Goal: Find specific fact: Find specific fact

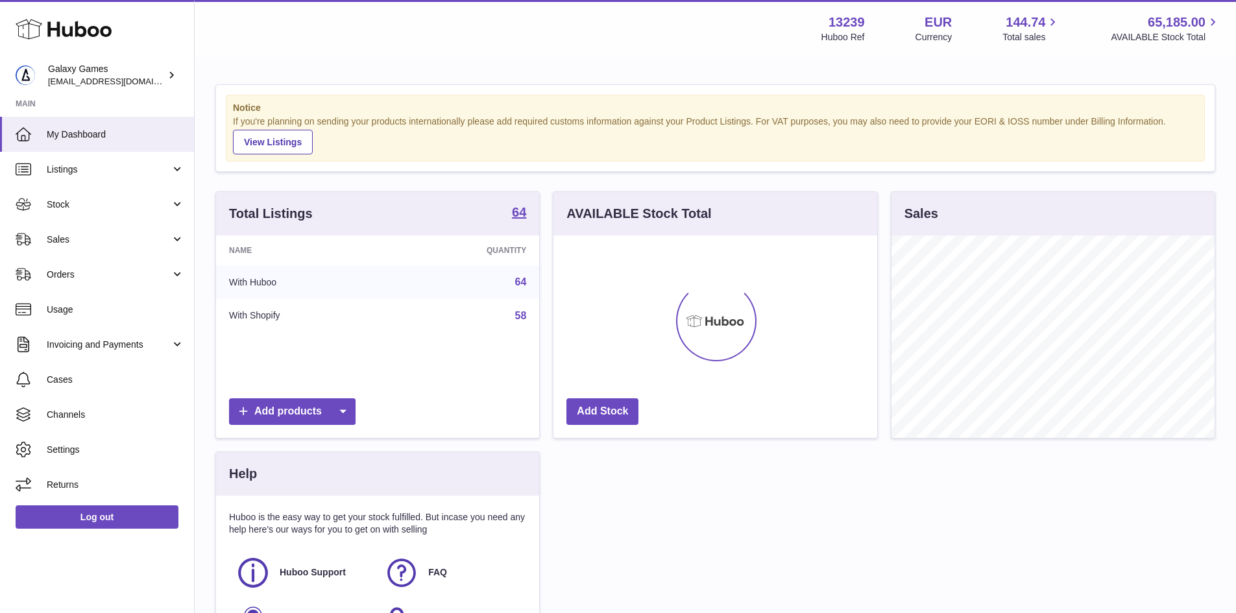
scroll to position [202, 324]
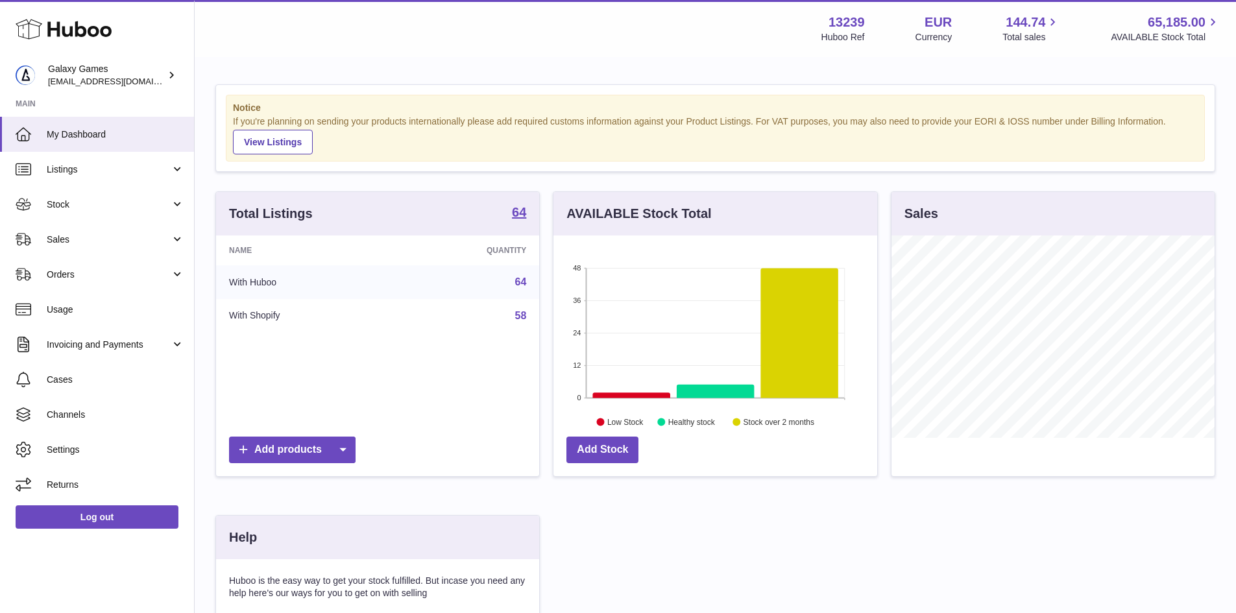
click at [523, 281] on link "64" at bounding box center [521, 281] width 12 height 11
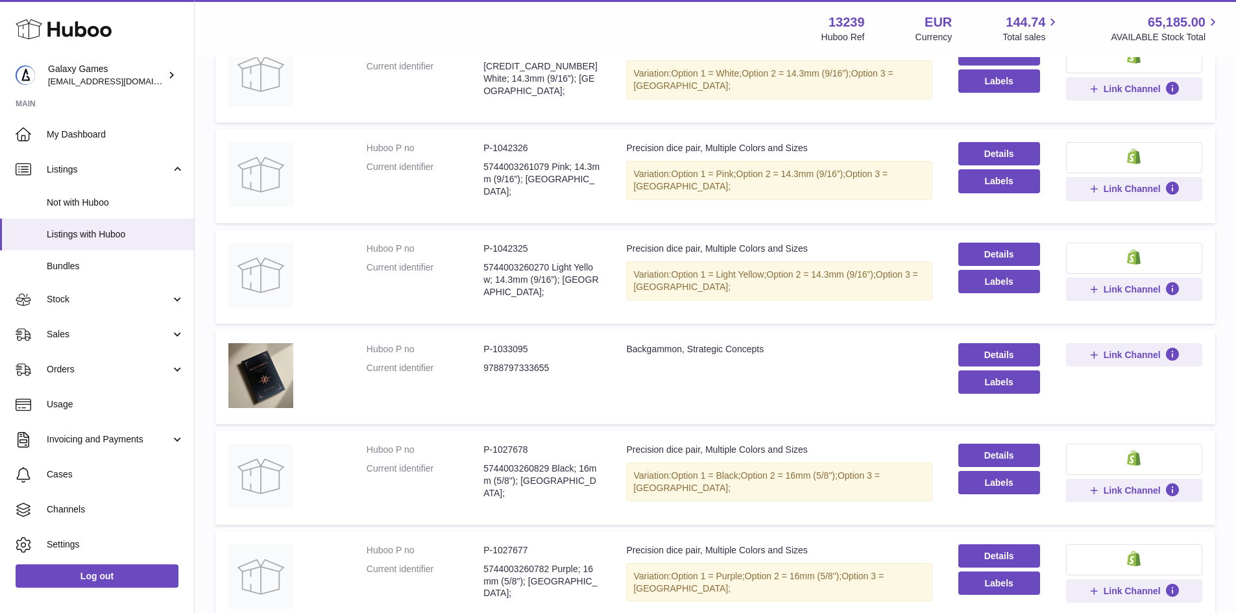
scroll to position [195, 0]
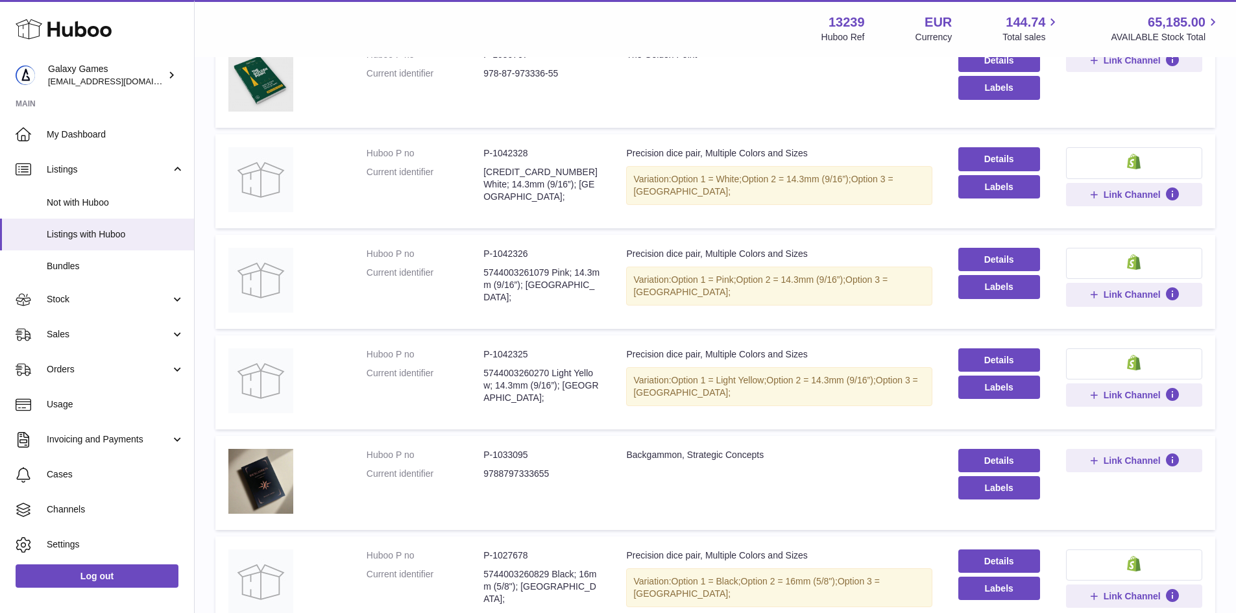
click at [510, 477] on dd "9788797333655" at bounding box center [541, 474] width 117 height 12
click at [508, 453] on dd "P-1033095" at bounding box center [541, 455] width 117 height 12
copy dd "1033095"
